Goal: Task Accomplishment & Management: Use online tool/utility

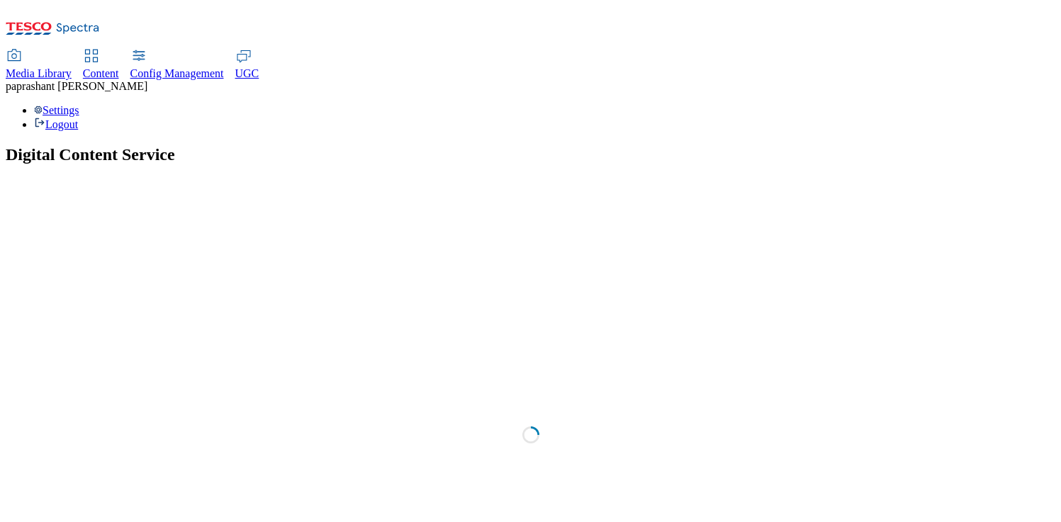
click at [119, 67] on div "Content" at bounding box center [101, 73] width 36 height 13
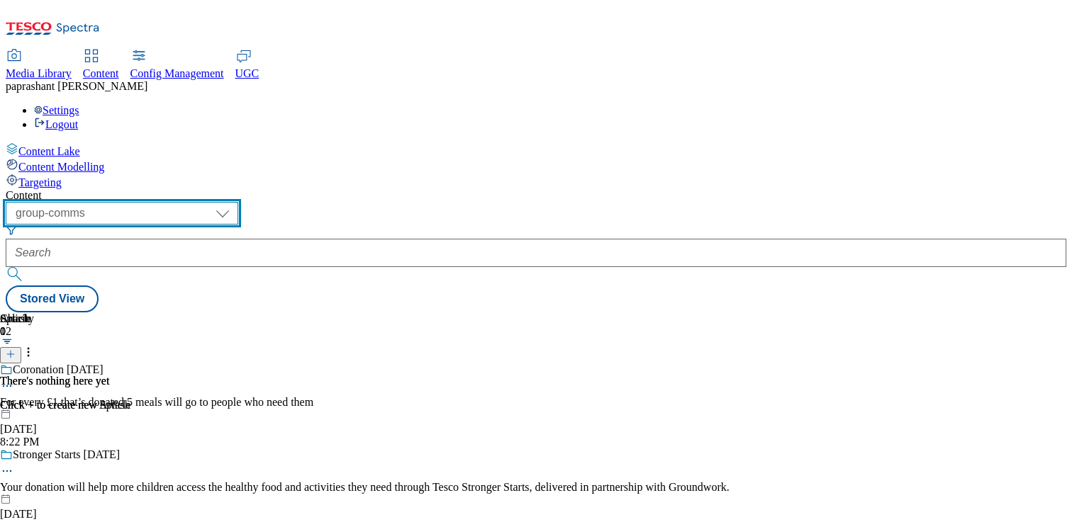
click at [238, 202] on select "dotcom-cz dotcom-hu dotcom-sk fnf-uk ghs-roi ghs-uk group-comms ighs-cz ighs-hu…" at bounding box center [122, 213] width 232 height 23
select select "stores-picklist-uk"
click at [184, 202] on select "dotcom-cz dotcom-hu dotcom-sk fnf-uk ghs-roi ghs-uk group-comms ighs-cz ighs-hu…" at bounding box center [122, 213] width 232 height 23
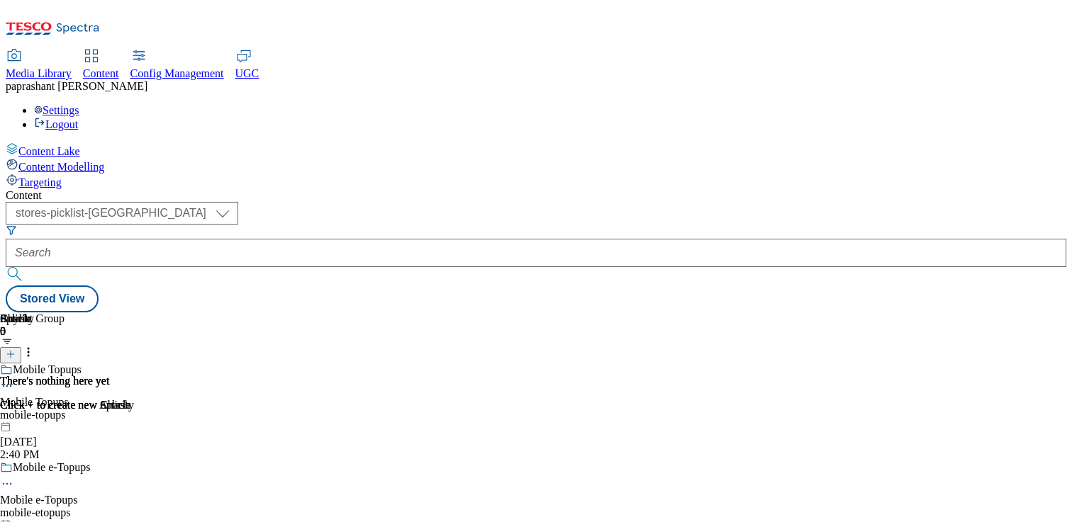
click at [122, 409] on div "mobile-topups" at bounding box center [61, 415] width 122 height 13
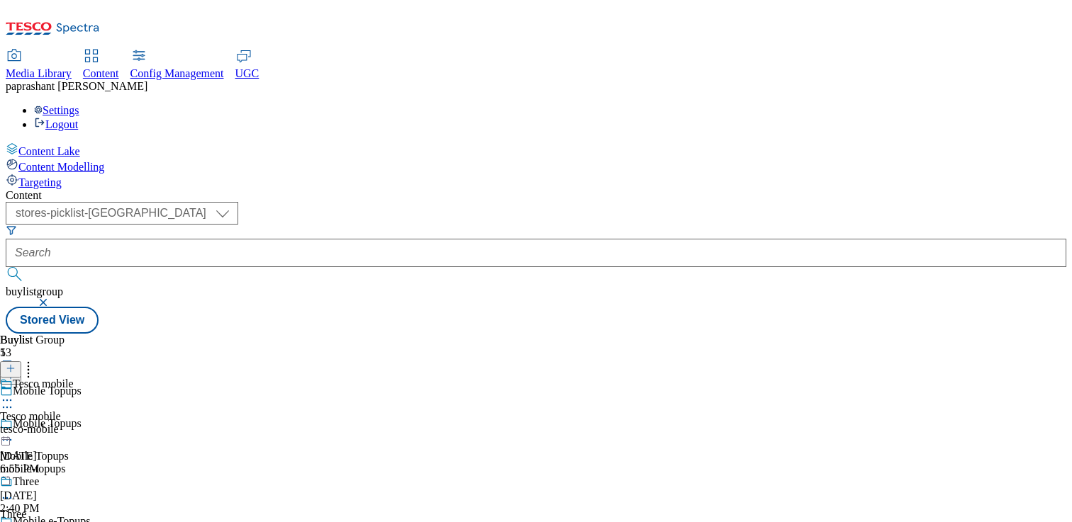
scroll to position [1471, 0]
click at [77, 423] on div "topups" at bounding box center [38, 429] width 77 height 13
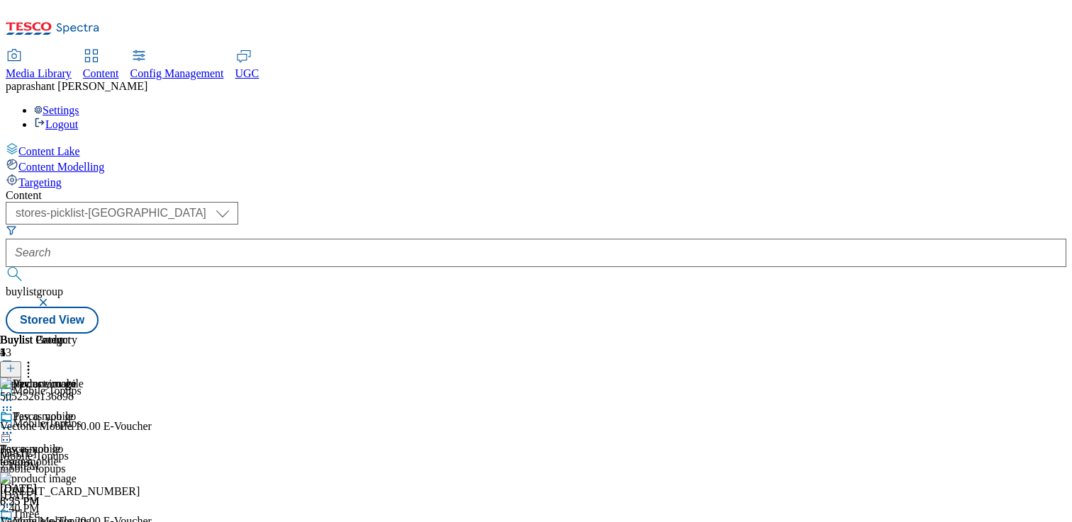
click at [77, 410] on div "Pay as you go Pay as you go topups Sep 26, 2025 8:25 PM" at bounding box center [38, 459] width 77 height 98
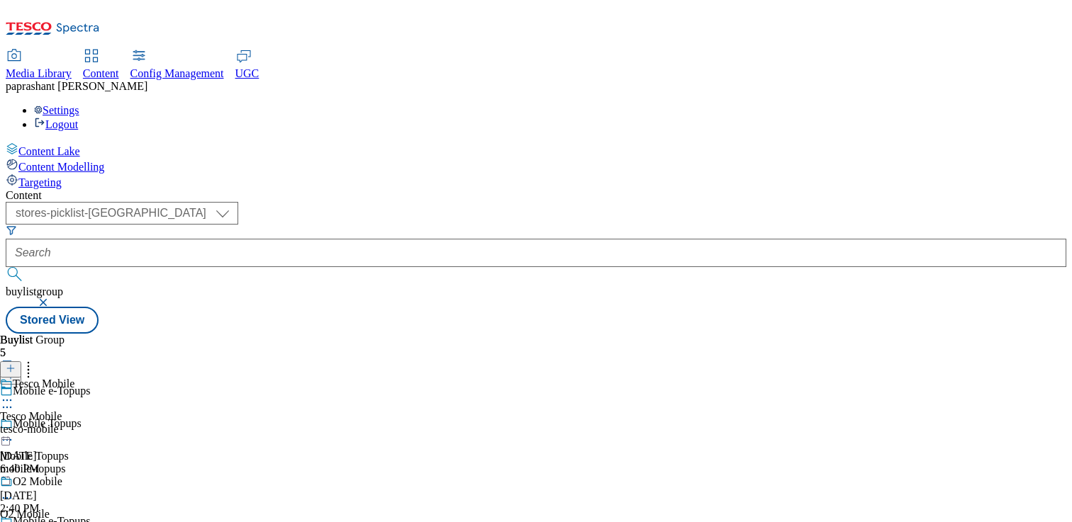
scroll to position [279, 0]
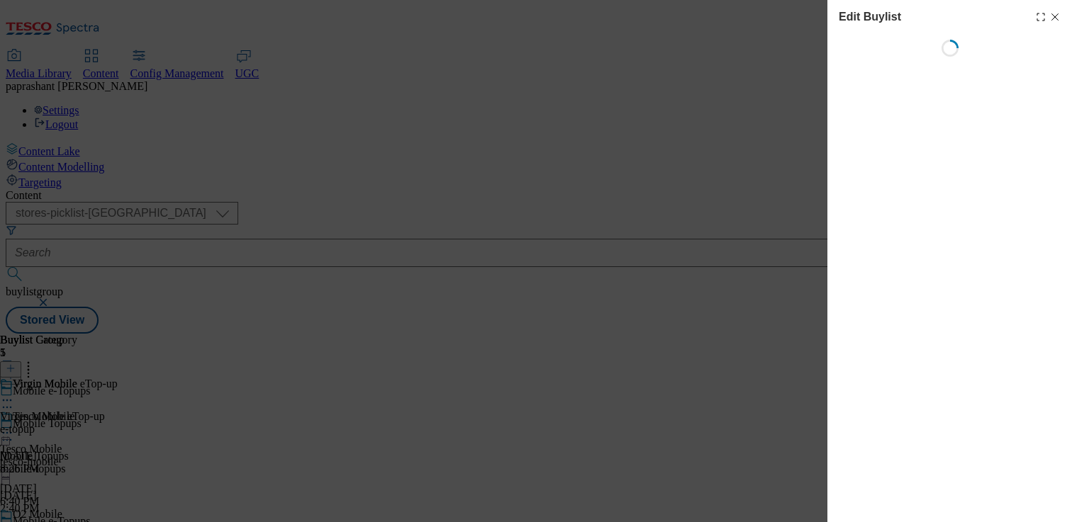
select select "evergreen"
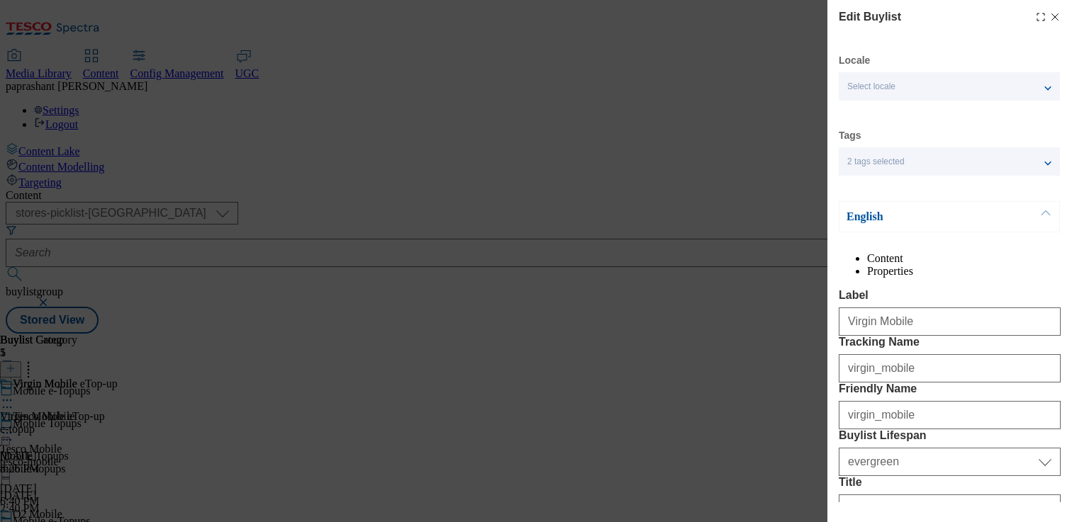
click at [989, 269] on li "Properties" at bounding box center [963, 271] width 193 height 13
click at [1049, 16] on icon "Modal" at bounding box center [1054, 16] width 11 height 11
select select "evergreen"
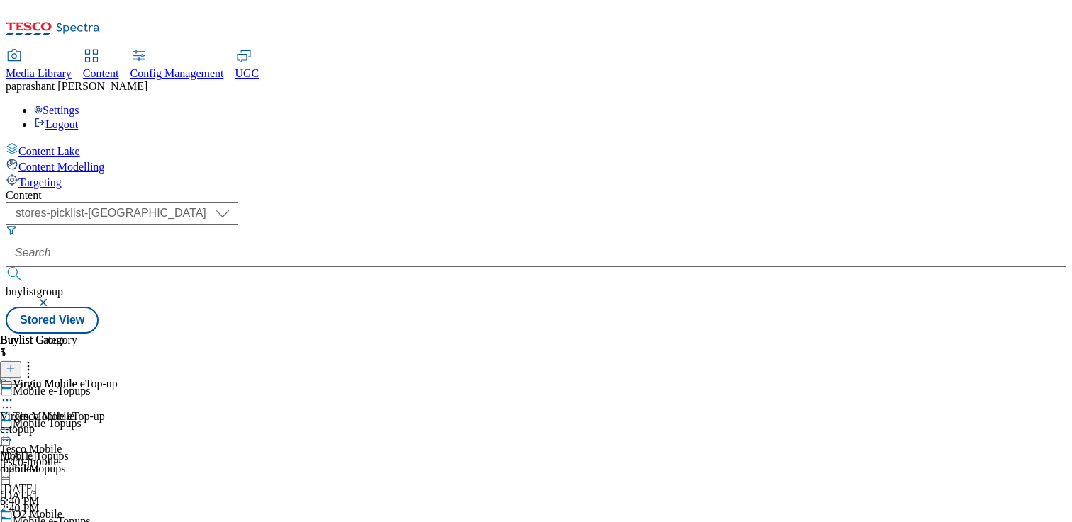
click at [14, 393] on icon at bounding box center [7, 400] width 14 height 14
click at [118, 378] on div "Virgin Mobile eTop-up Virgin Mobile eTop-up e-topup Sep 26, 2025 8:26 PM" at bounding box center [59, 427] width 118 height 98
click at [122, 463] on div "mobile-topups" at bounding box center [61, 469] width 122 height 13
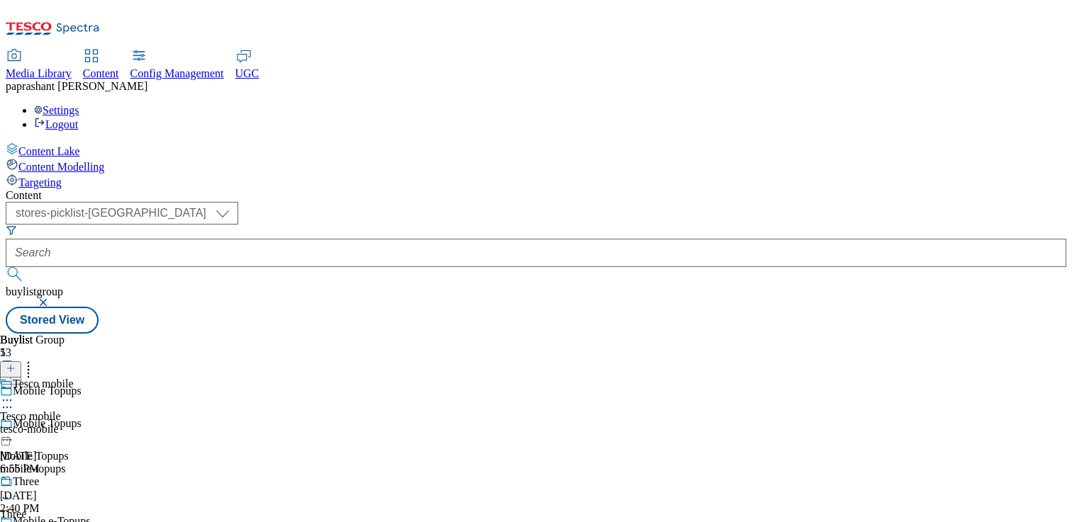
scroll to position [1388, 0]
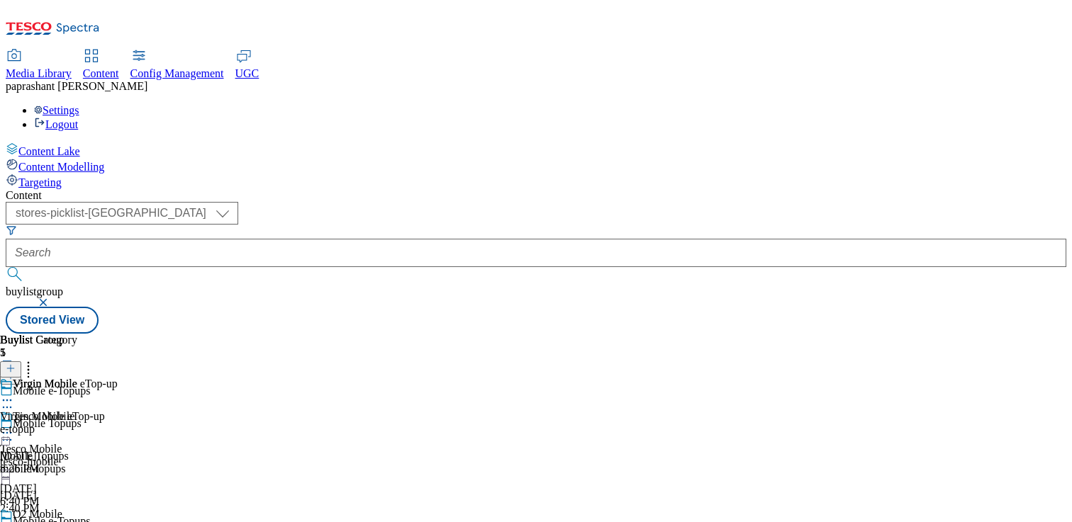
scroll to position [151, 0]
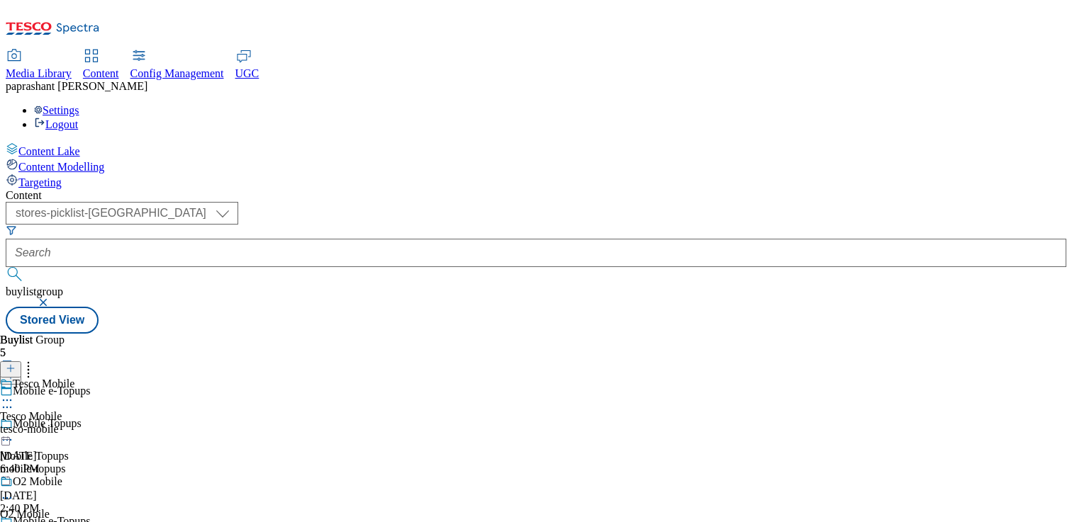
click at [122, 463] on div "mobile-topups" at bounding box center [61, 469] width 122 height 13
click at [65, 423] on div "test_buylist" at bounding box center [32, 429] width 65 height 13
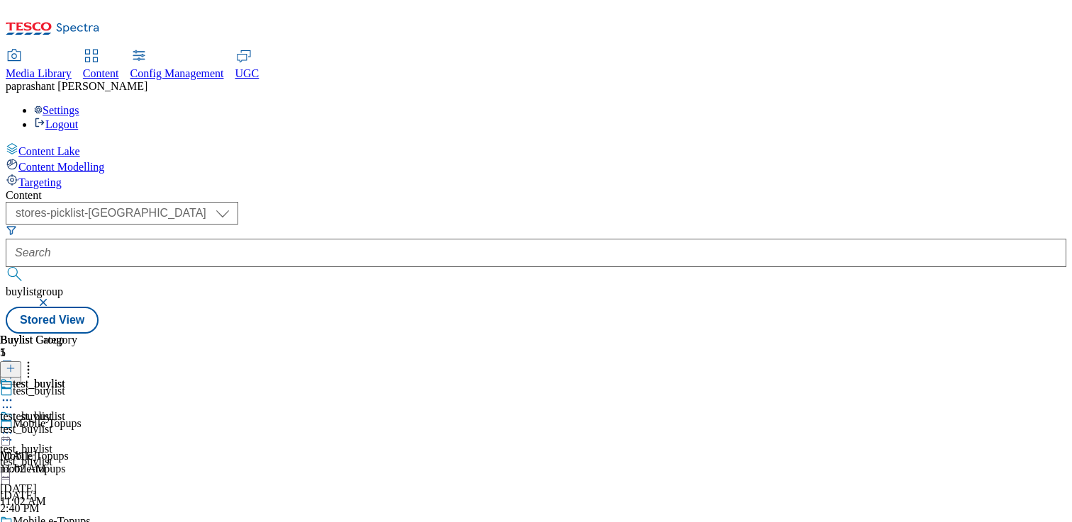
click at [77, 423] on div "test_buylist" at bounding box center [38, 429] width 77 height 13
click at [14, 403] on icon at bounding box center [7, 410] width 14 height 14
click at [60, 435] on span "Edit" at bounding box center [52, 440] width 16 height 11
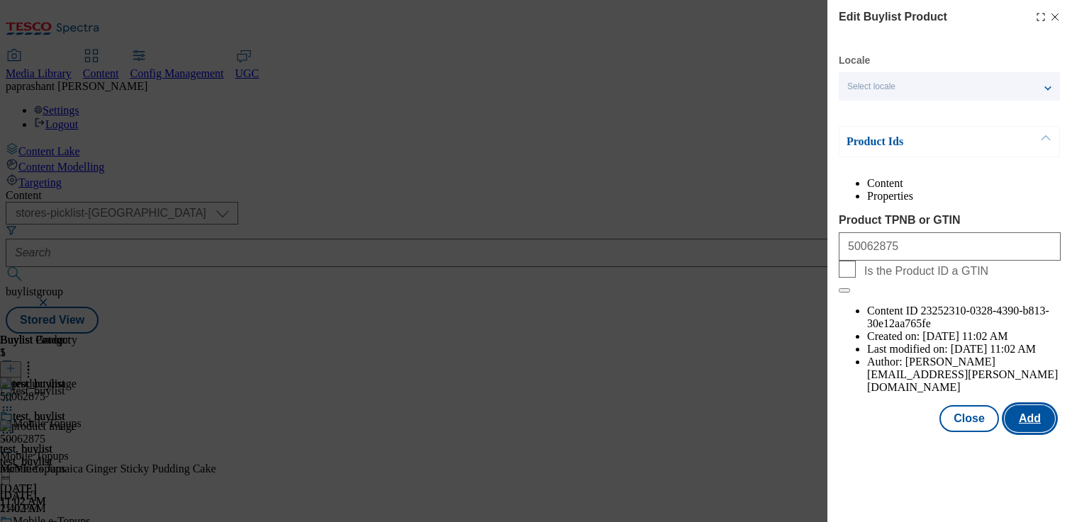
click at [1043, 405] on button "Add" at bounding box center [1029, 418] width 50 height 27
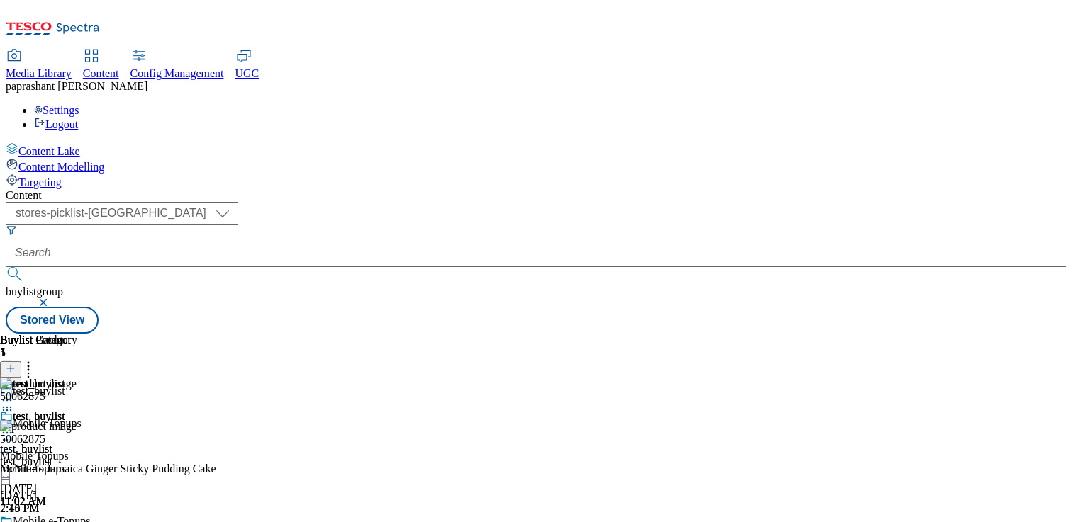
scroll to position [0, 186]
click at [14, 446] on icon at bounding box center [7, 453] width 14 height 14
click at [77, 410] on div "test_buylist test_buylist test_buylist Sep 25, 2024 11:02 AM" at bounding box center [38, 459] width 77 height 98
click at [14, 426] on icon at bounding box center [7, 433] width 14 height 14
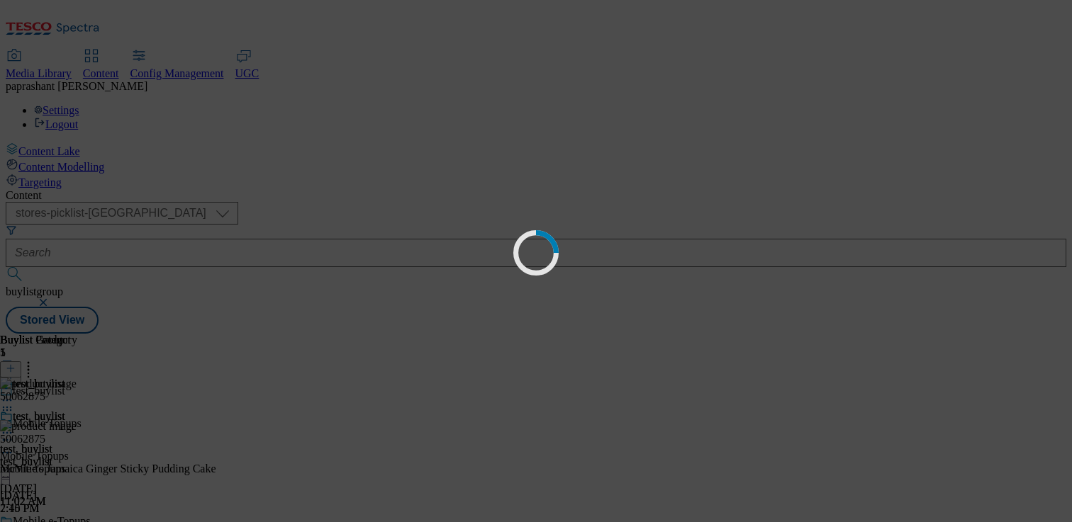
scroll to position [0, 0]
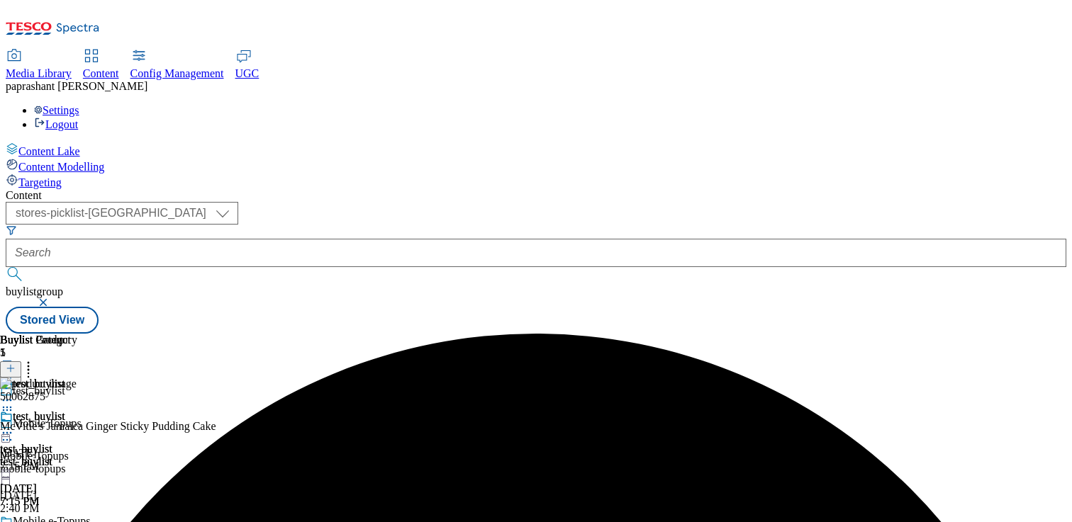
click at [14, 426] on icon at bounding box center [7, 433] width 14 height 14
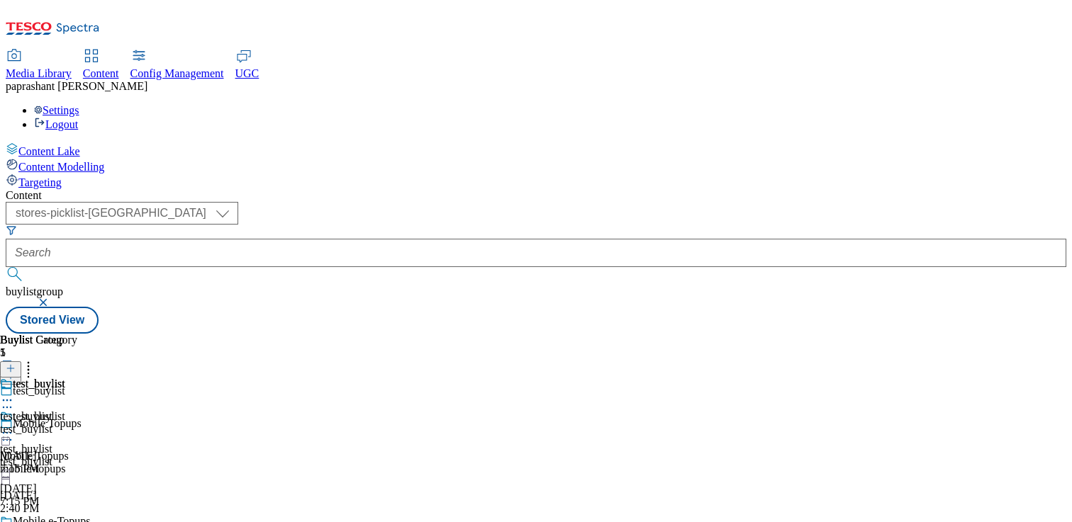
scroll to position [151, 0]
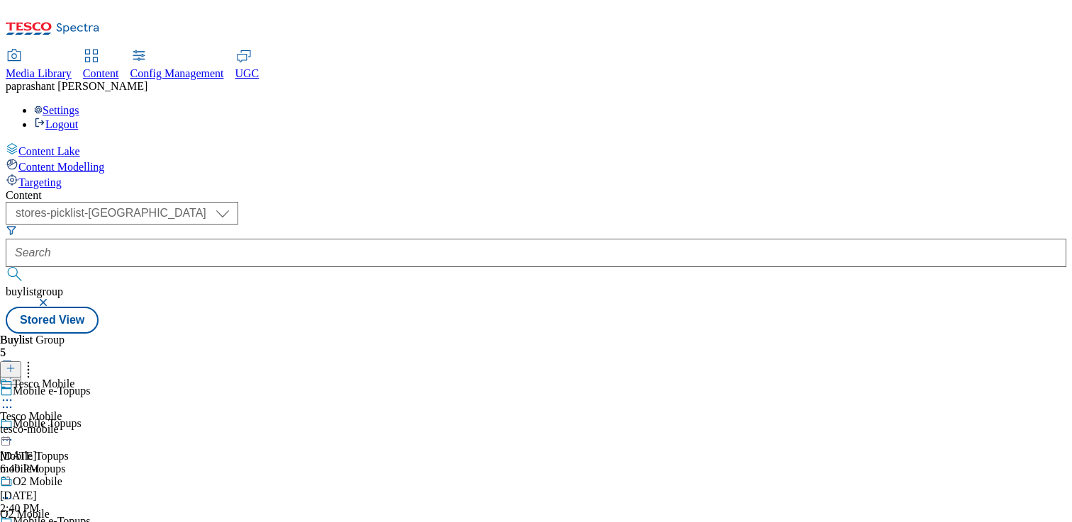
click at [122, 463] on div "mobile-topups" at bounding box center [61, 469] width 122 height 13
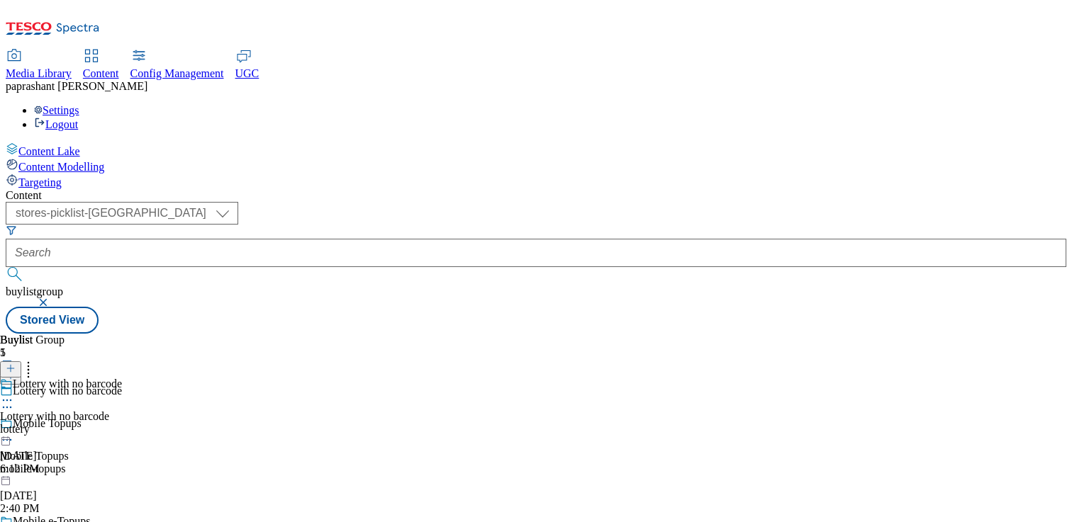
scroll to position [8, 0]
click at [122, 378] on div "Lottery with no barcode Lottery with no barcode lottery Sep 26, 2025 6:12 PM" at bounding box center [61, 427] width 122 height 98
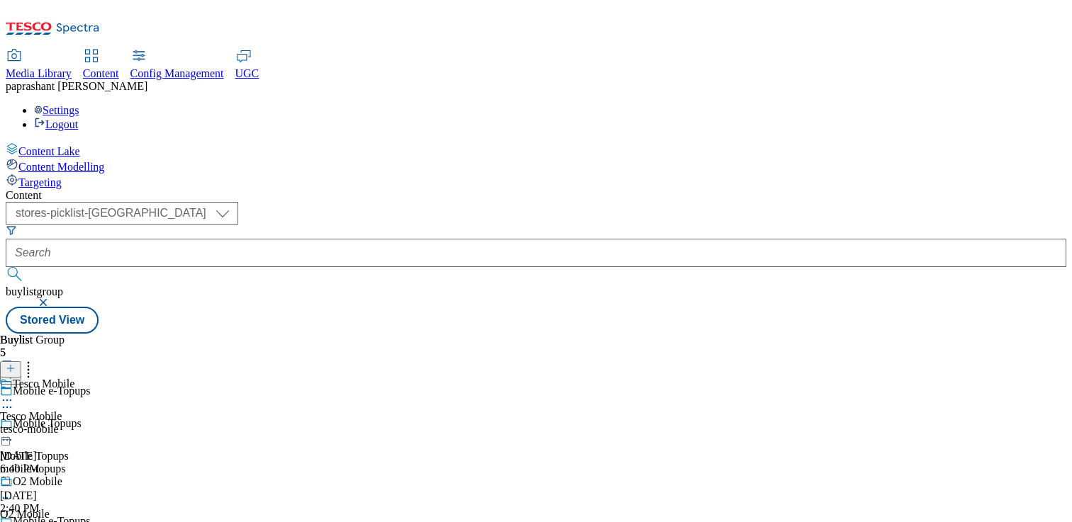
click at [77, 423] on div "tesco-mobile" at bounding box center [38, 429] width 77 height 13
click at [115, 423] on div "e-topup" at bounding box center [57, 429] width 115 height 13
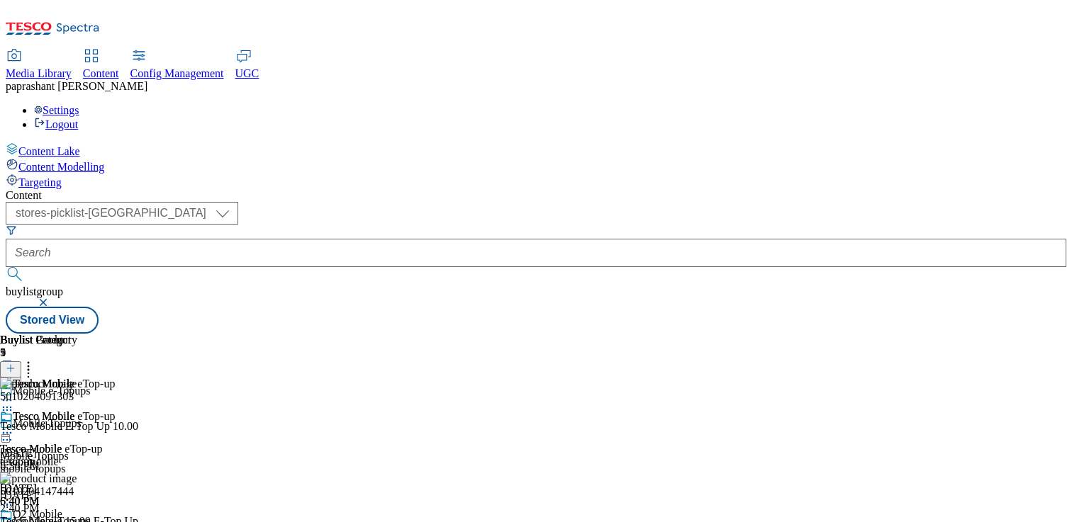
scroll to position [151, 0]
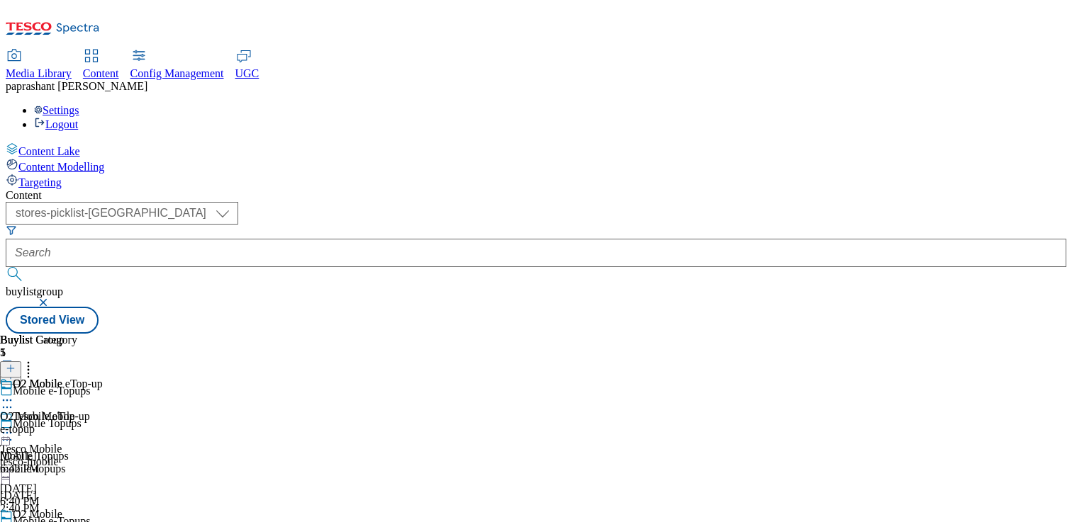
click at [122, 463] on div "mobile-topups" at bounding box center [61, 469] width 122 height 13
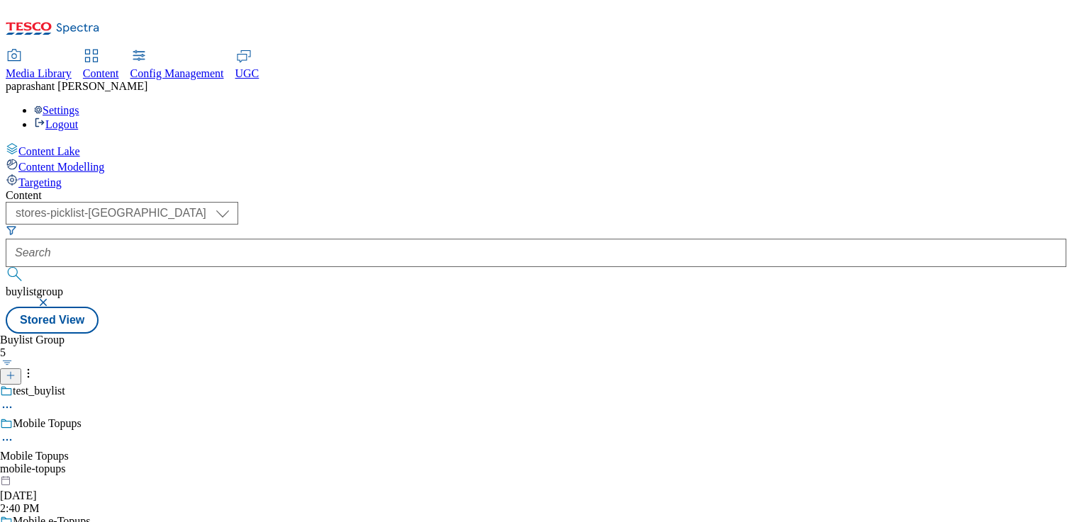
scroll to position [279, 0]
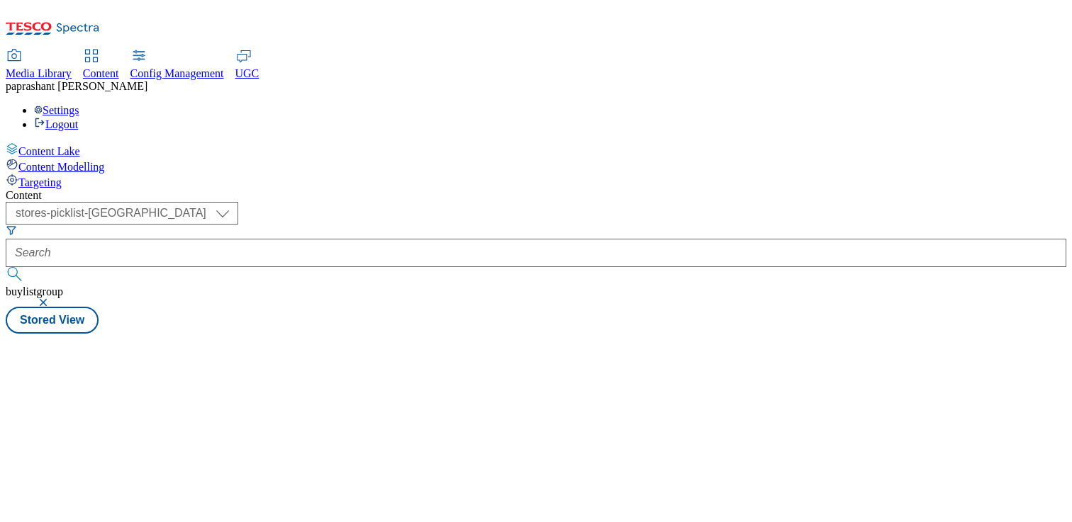
select select "stores-picklist-[GEOGRAPHIC_DATA]"
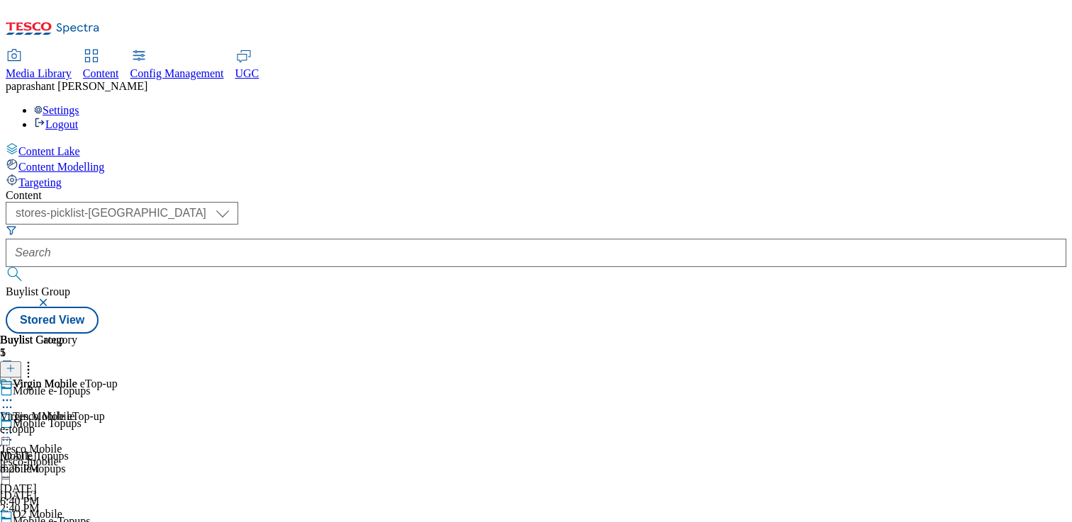
click at [118, 423] on div "e-topup" at bounding box center [59, 429] width 118 height 13
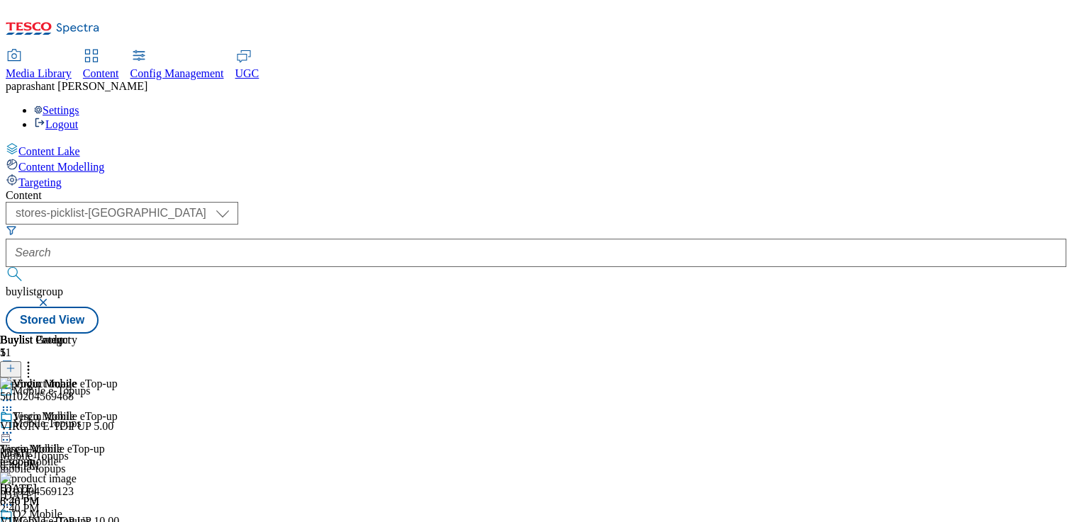
scroll to position [0, 186]
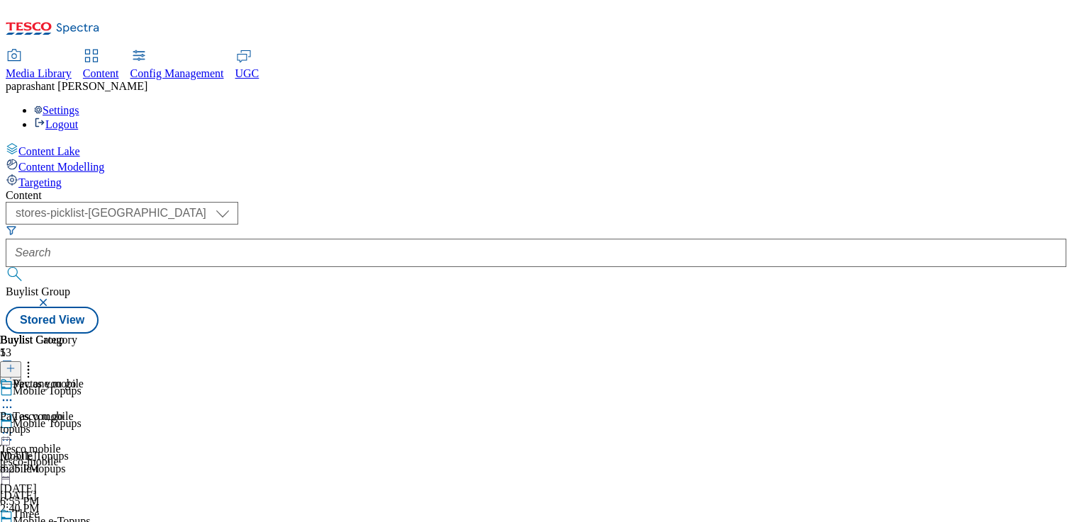
click at [77, 423] on div "topups" at bounding box center [38, 429] width 77 height 13
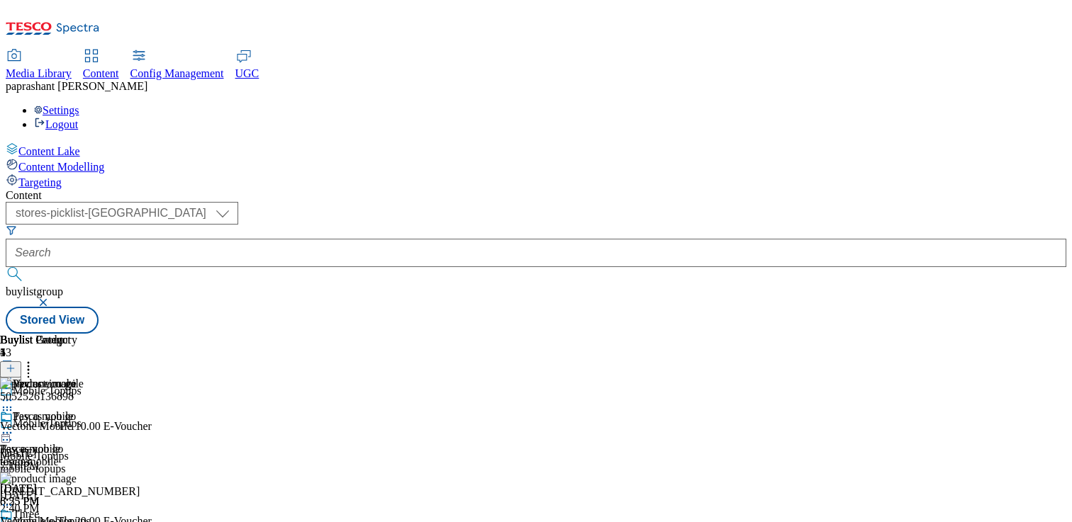
click at [120, 456] on div "tesco-mobile" at bounding box center [60, 462] width 120 height 13
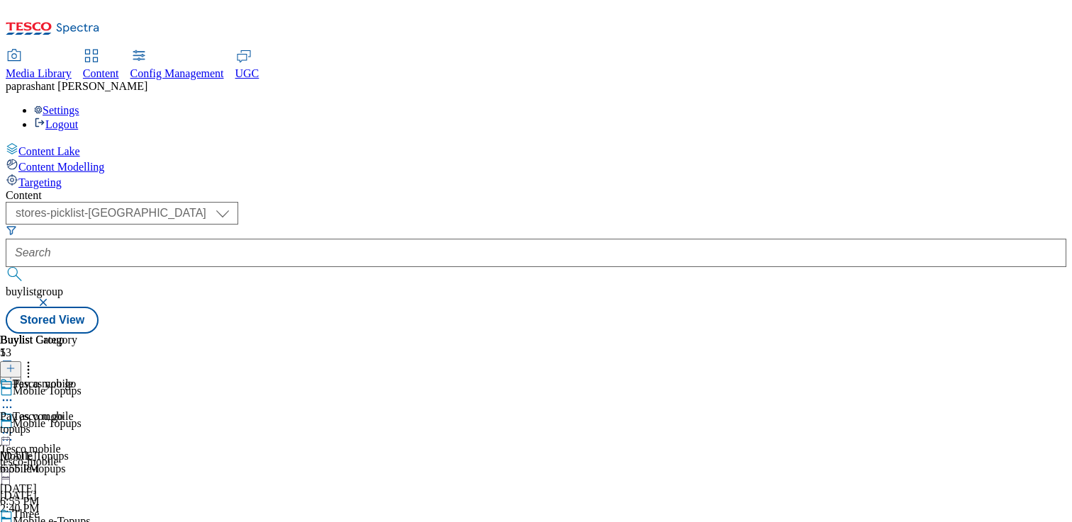
scroll to position [151, 0]
click at [77, 423] on div "pay_as_you_go" at bounding box center [38, 429] width 77 height 13
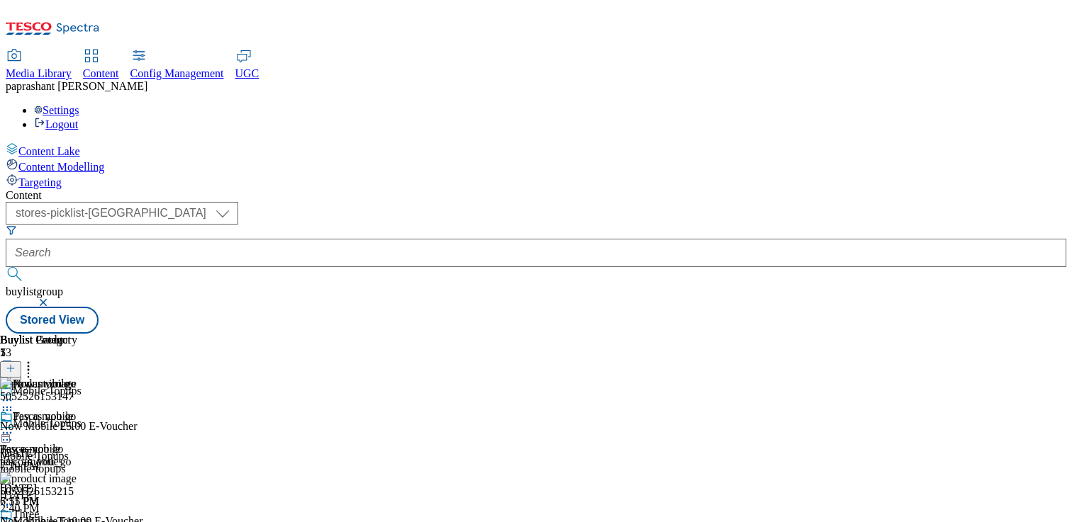
scroll to position [0, 79]
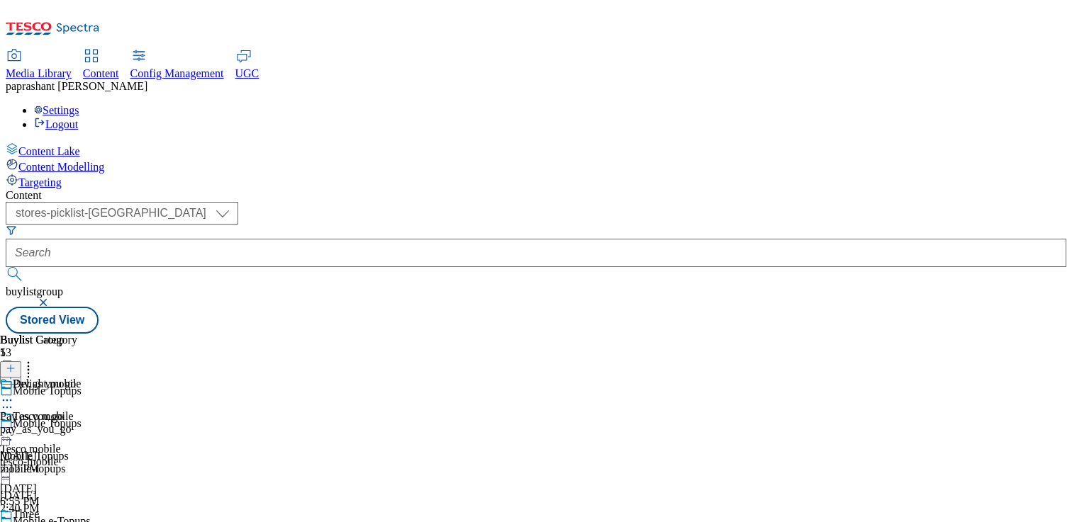
click at [77, 423] on div "pay_as_you_go" at bounding box center [38, 429] width 77 height 13
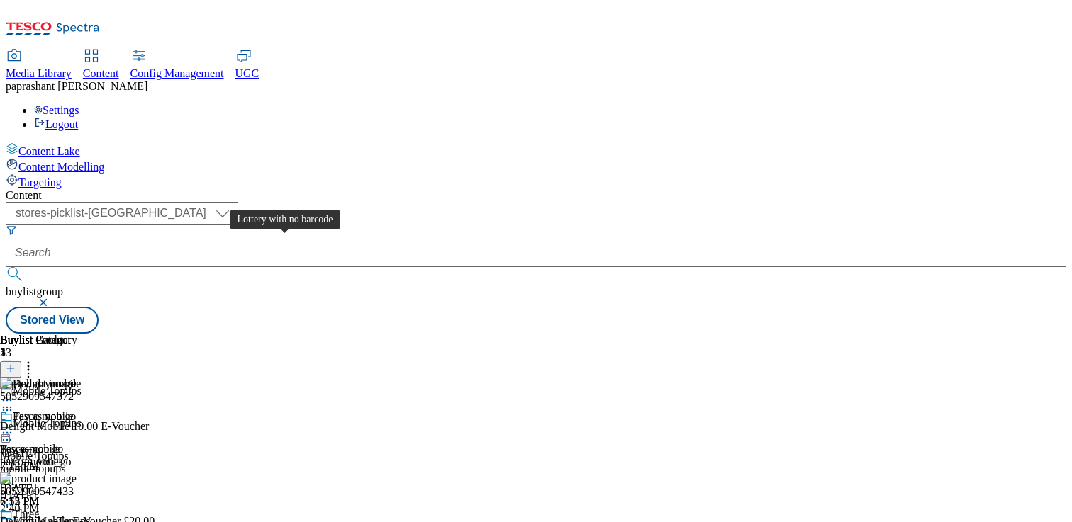
scroll to position [308, 0]
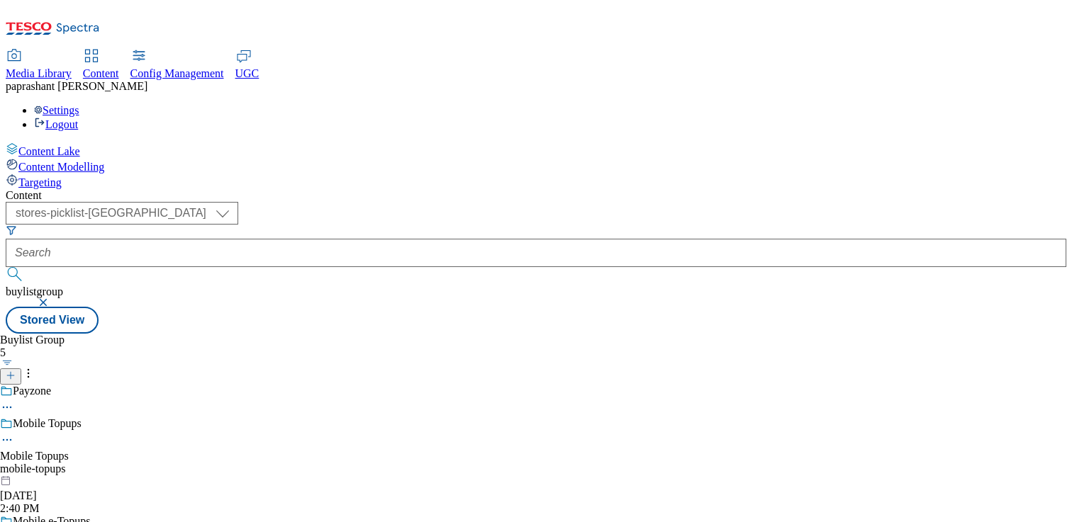
scroll to position [279, 0]
click at [51, 423] on div "payzone" at bounding box center [25, 429] width 51 height 13
click at [77, 423] on div "payzone" at bounding box center [38, 429] width 77 height 13
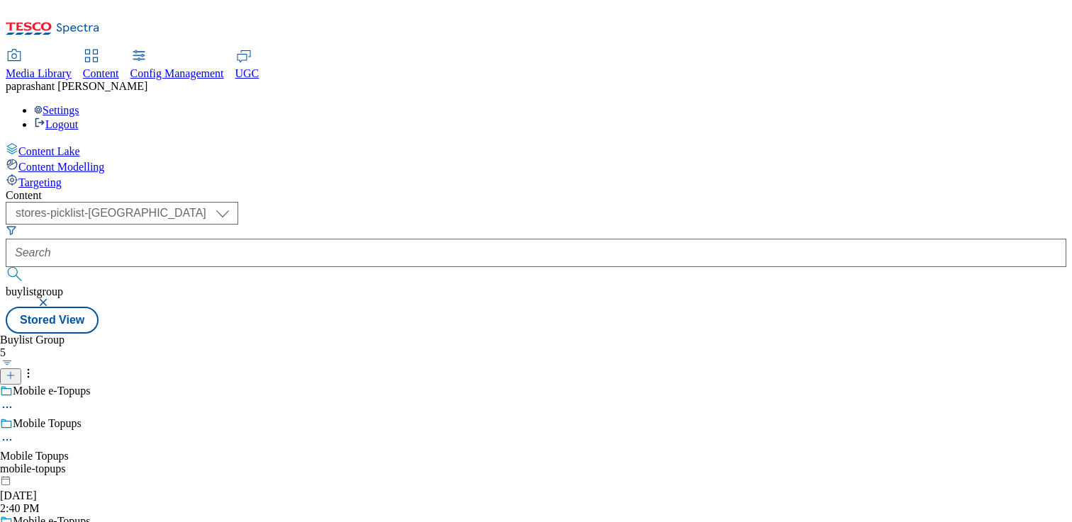
click at [122, 417] on div "Mobile Topups Mobile Topups mobile-topups Sep 26, 2025 2:40 PM" at bounding box center [61, 466] width 122 height 98
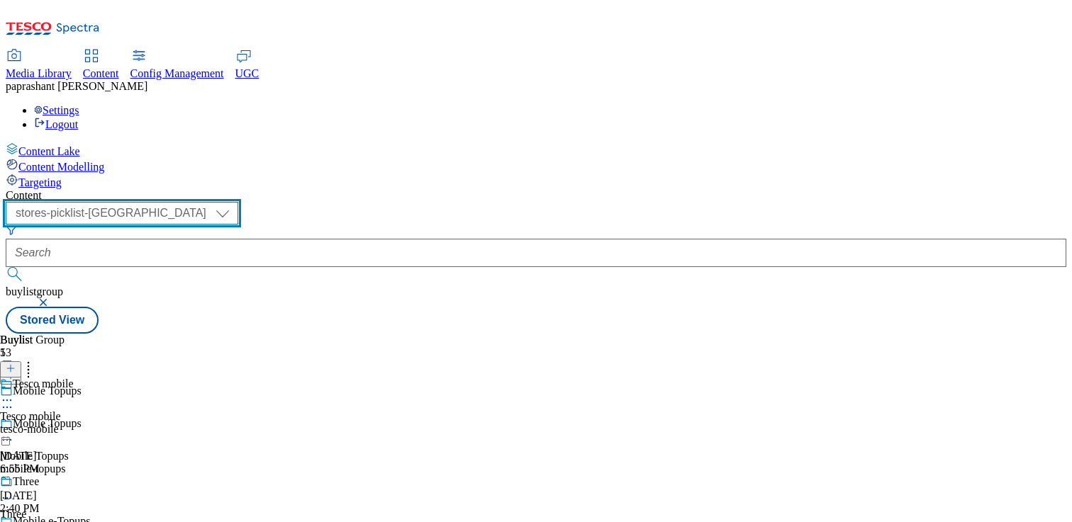
click at [238, 202] on select "dotcom-cz dotcom-hu dotcom-sk fnf-uk ghs-roi ghs-uk group-comms ighs-cz ighs-hu…" at bounding box center [122, 213] width 232 height 23
click at [184, 202] on select "dotcom-cz dotcom-hu dotcom-sk fnf-uk ghs-roi ghs-uk group-comms ighs-cz ighs-hu…" at bounding box center [122, 213] width 232 height 23
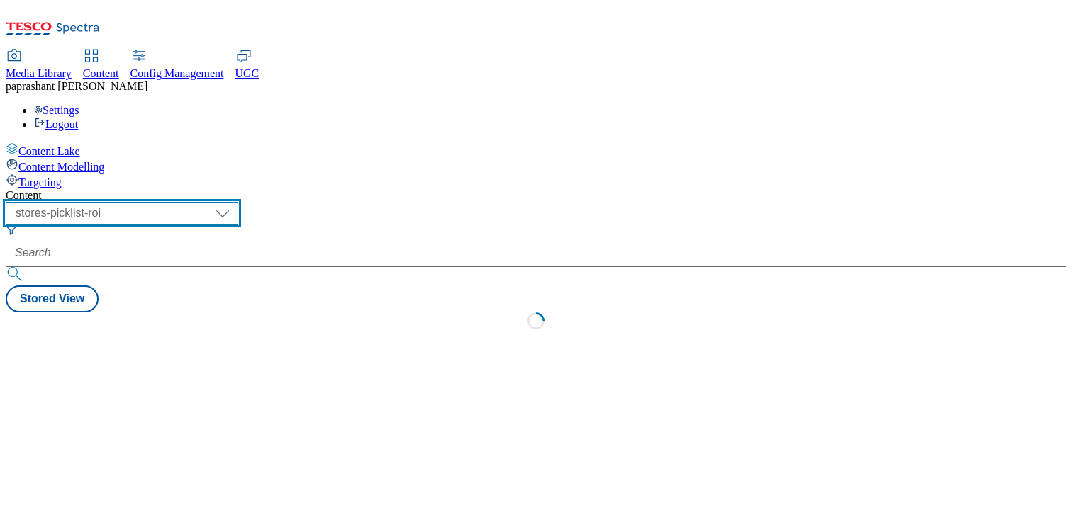
click at [238, 202] on select "dotcom-cz dotcom-hu dotcom-sk fnf-uk ghs-roi ghs-uk group-comms ighs-cz ighs-hu…" at bounding box center [122, 213] width 232 height 23
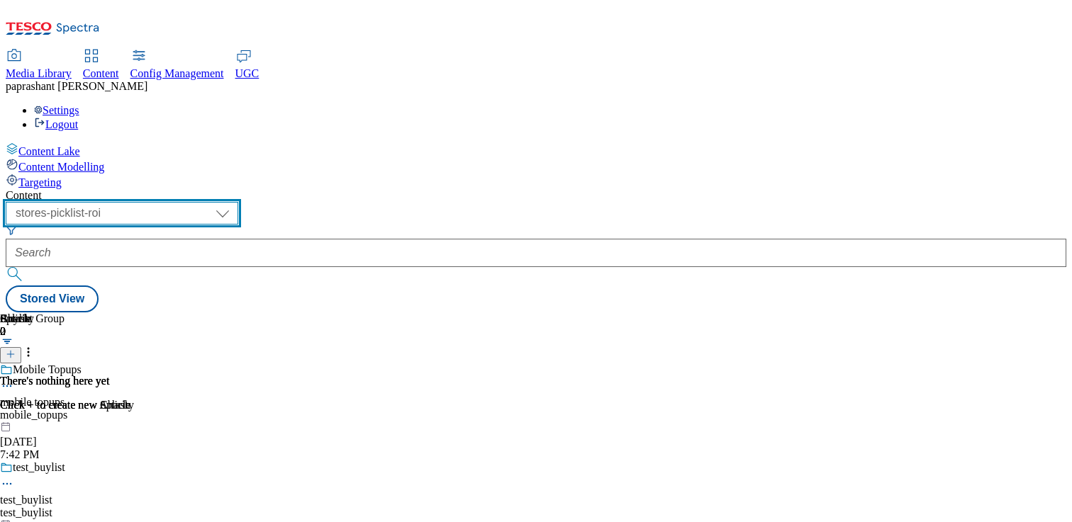
click at [184, 202] on select "dotcom-cz dotcom-hu dotcom-sk fnf-uk ghs-roi ghs-uk group-comms ighs-cz ighs-hu…" at bounding box center [122, 213] width 232 height 23
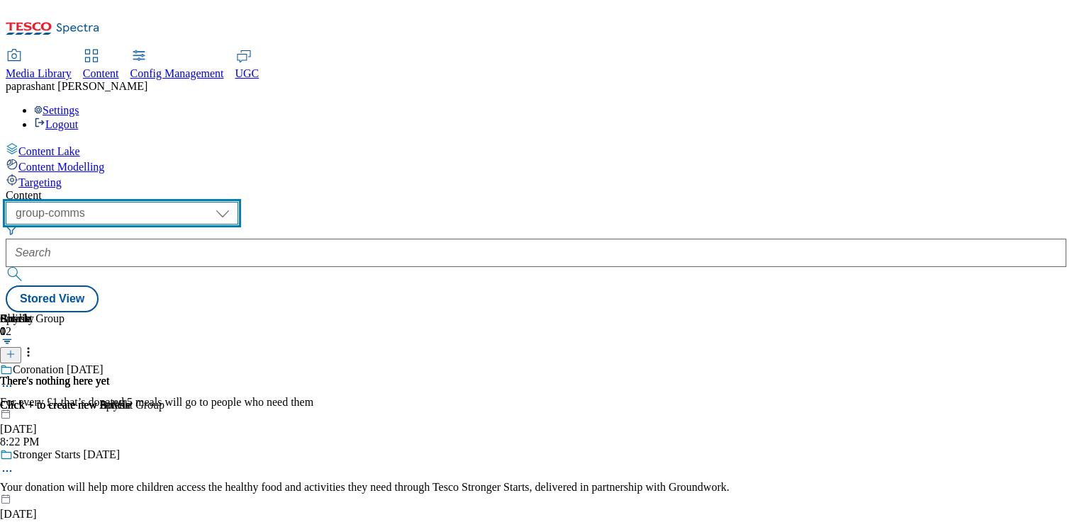
click at [238, 202] on select "dotcom-cz dotcom-hu dotcom-sk fnf-uk ghs-roi ghs-uk group-comms ighs-cz ighs-hu…" at bounding box center [122, 213] width 232 height 23
click at [184, 202] on select "dotcom-cz dotcom-hu dotcom-sk fnf-uk ghs-roi ghs-uk group-comms ighs-cz ighs-hu…" at bounding box center [122, 213] width 232 height 23
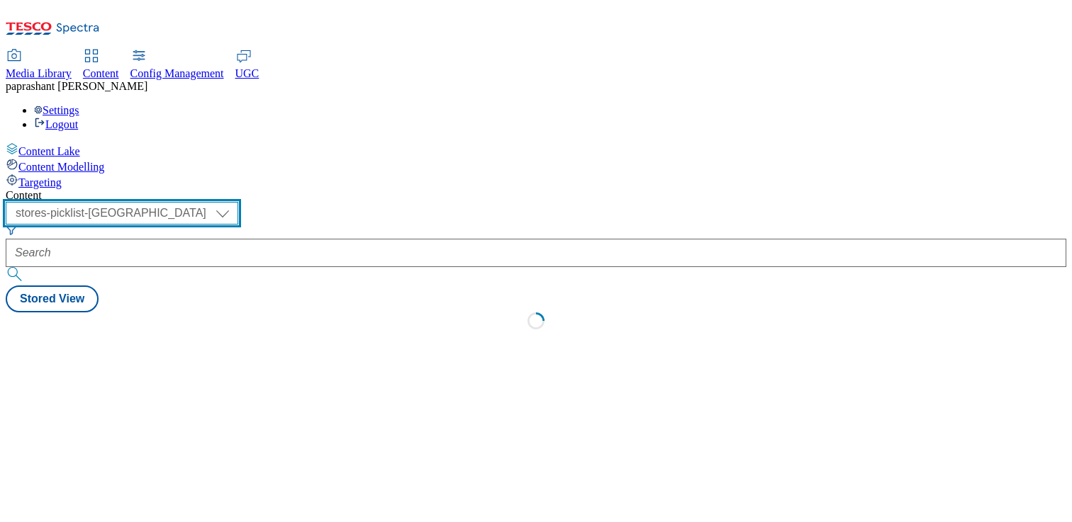
click at [238, 202] on select "dotcom-cz dotcom-hu dotcom-sk fnf-uk ghs-roi ghs-uk group-comms ighs-cz ighs-hu…" at bounding box center [122, 213] width 232 height 23
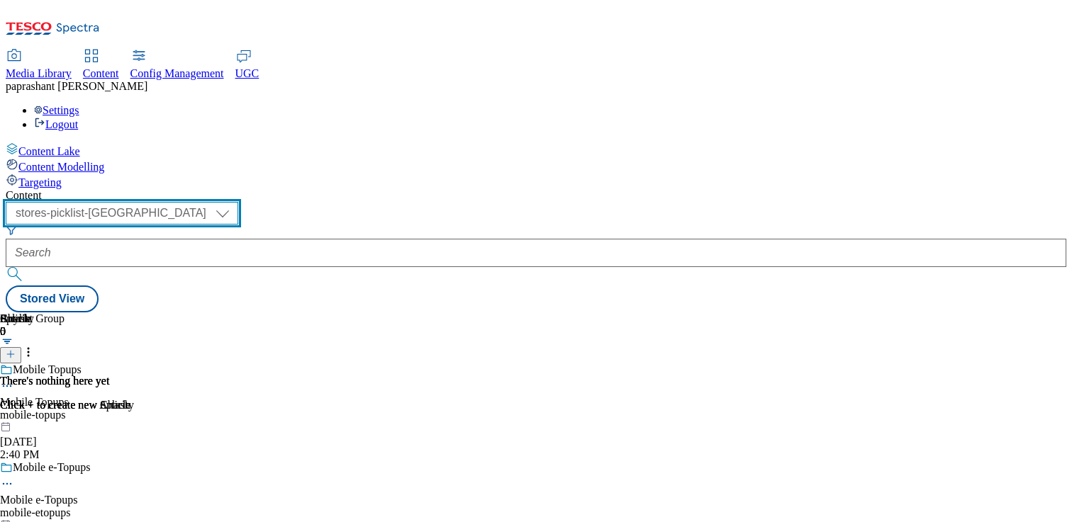
click at [184, 202] on select "dotcom-cz dotcom-hu dotcom-sk fnf-uk ghs-roi ghs-uk group-comms ighs-cz ighs-hu…" at bounding box center [122, 213] width 232 height 23
click at [238, 202] on select "dotcom-cz dotcom-hu dotcom-sk fnf-uk ghs-roi ghs-uk group-comms ighs-cz ighs-hu…" at bounding box center [122, 213] width 232 height 23
click at [184, 202] on select "dotcom-cz dotcom-hu dotcom-sk fnf-uk ghs-roi ghs-uk group-comms ighs-cz ighs-hu…" at bounding box center [122, 213] width 232 height 23
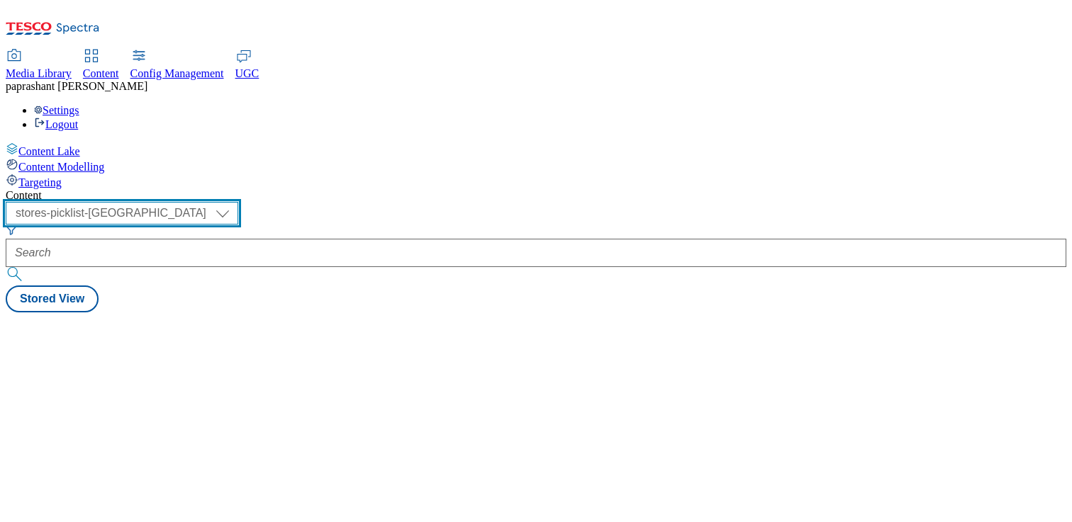
click at [238, 202] on select "dotcom-cz dotcom-hu dotcom-sk fnf-uk ghs-roi ghs-uk group-comms ighs-cz ighs-hu…" at bounding box center [122, 213] width 232 height 23
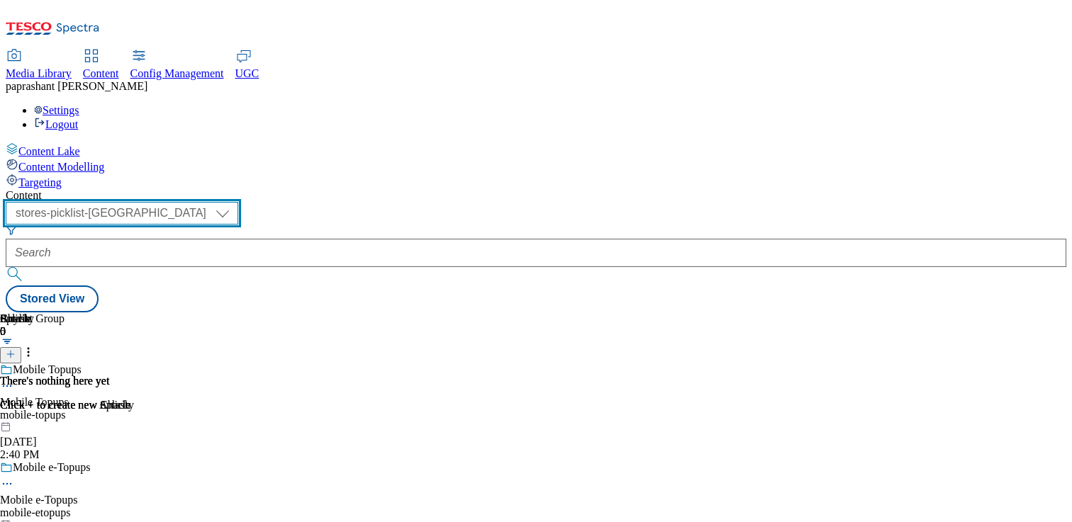
click at [184, 202] on select "dotcom-cz dotcom-hu dotcom-sk fnf-uk ghs-roi ghs-uk group-comms ighs-cz ighs-hu…" at bounding box center [122, 213] width 232 height 23
click at [238, 202] on select "dotcom-cz dotcom-hu dotcom-sk fnf-uk ghs-roi ghs-uk group-comms ighs-cz ighs-hu…" at bounding box center [122, 213] width 232 height 23
click at [184, 202] on select "dotcom-cz dotcom-hu dotcom-sk fnf-uk ghs-roi ghs-uk group-comms ighs-cz ighs-hu…" at bounding box center [122, 213] width 232 height 23
click at [238, 202] on select "dotcom-cz dotcom-hu dotcom-sk fnf-uk ghs-roi ghs-uk group-comms ighs-cz ighs-hu…" at bounding box center [122, 213] width 232 height 23
click at [184, 202] on select "dotcom-cz dotcom-hu dotcom-sk fnf-uk ghs-roi ghs-uk group-comms ighs-cz ighs-hu…" at bounding box center [122, 213] width 232 height 23
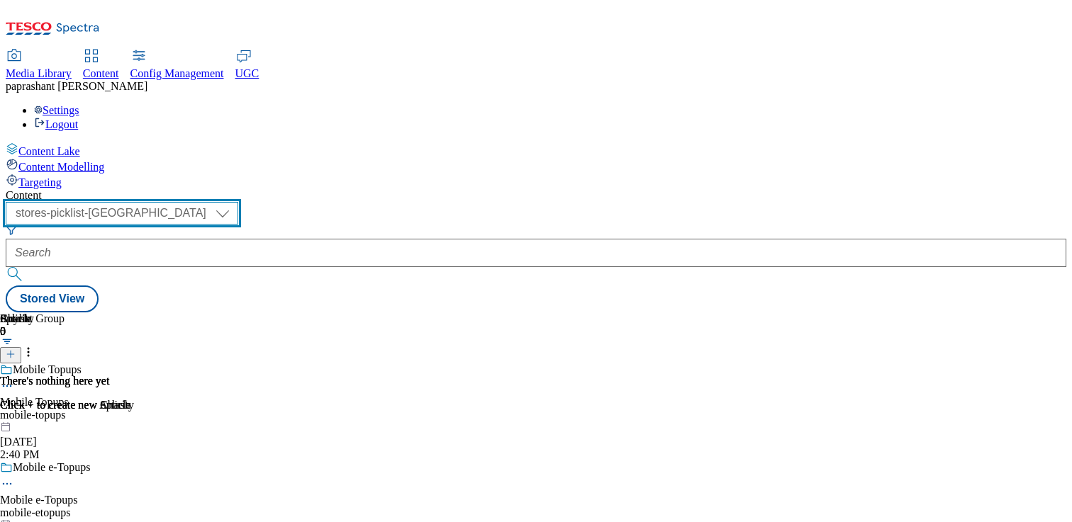
click at [238, 202] on select "dotcom-cz dotcom-hu dotcom-sk fnf-uk ghs-roi ghs-uk group-comms ighs-cz ighs-hu…" at bounding box center [122, 213] width 232 height 23
click at [184, 202] on select "dotcom-cz dotcom-hu dotcom-sk fnf-uk ghs-roi ghs-uk group-comms ighs-cz ighs-hu…" at bounding box center [122, 213] width 232 height 23
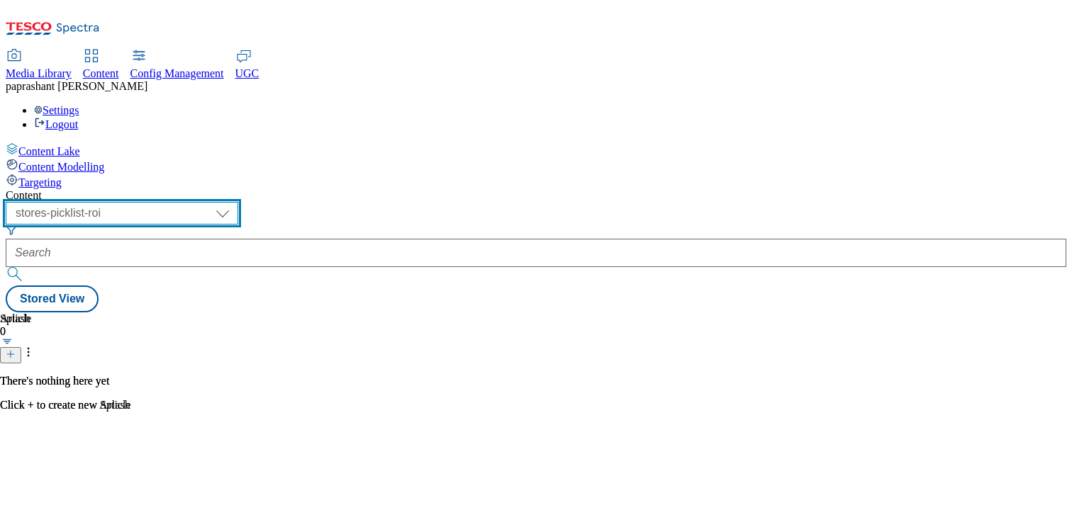
click at [238, 202] on select "dotcom-cz dotcom-hu dotcom-sk fnf-uk ghs-roi ghs-uk group-comms ighs-cz ighs-hu…" at bounding box center [122, 213] width 232 height 23
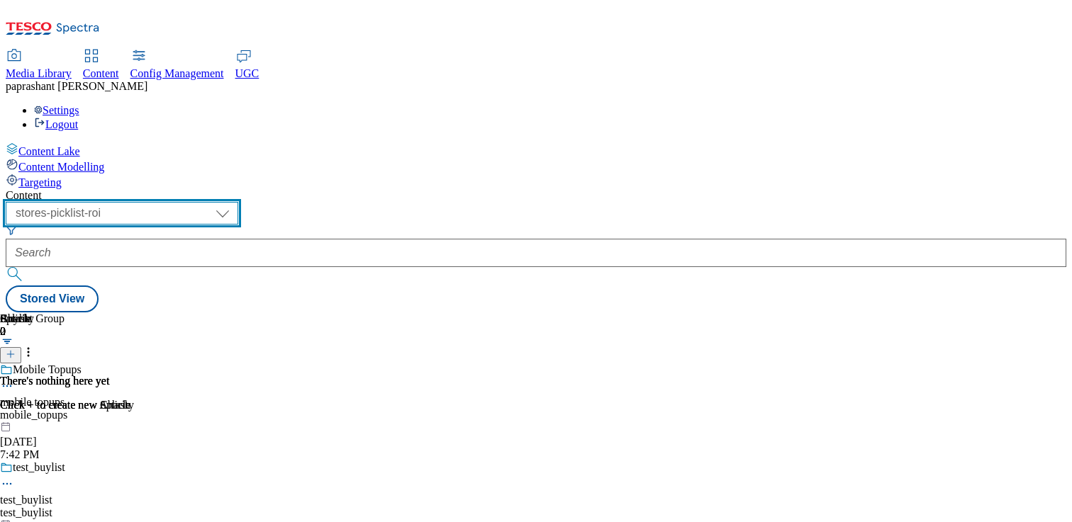
select select "stores-picklist-uk"
click at [184, 202] on select "dotcom-cz dotcom-hu dotcom-sk fnf-uk ghs-roi ghs-uk group-comms ighs-cz ighs-hu…" at bounding box center [122, 213] width 232 height 23
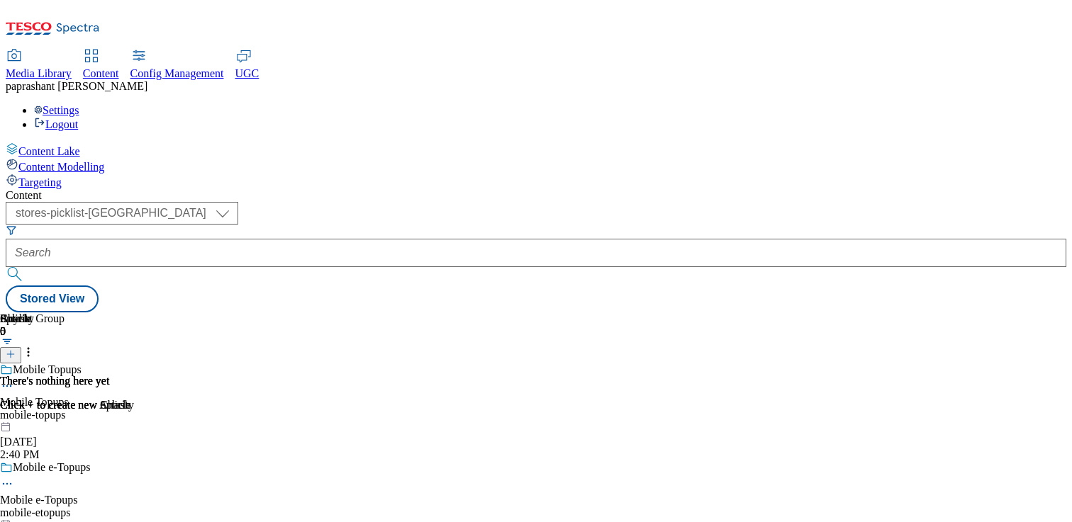
click at [273, 313] on div "Article 0 There's nothing here yet Click + to create new Article" at bounding box center [536, 313] width 1060 height 0
